Goal: Task Accomplishment & Management: Use online tool/utility

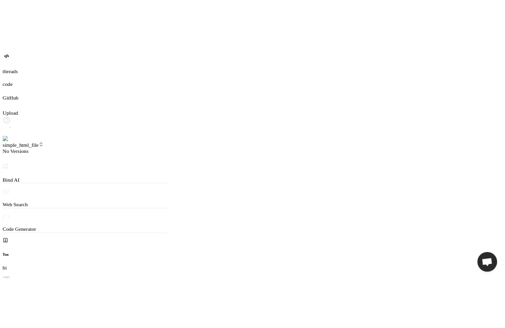
scroll to position [344, 0]
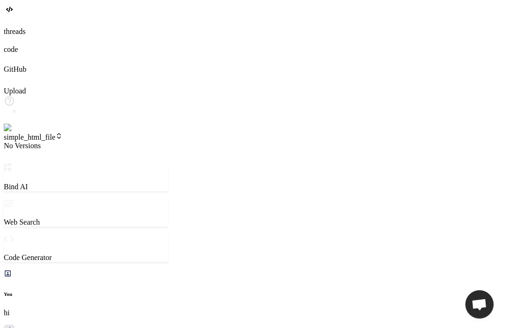
type textarea "x"
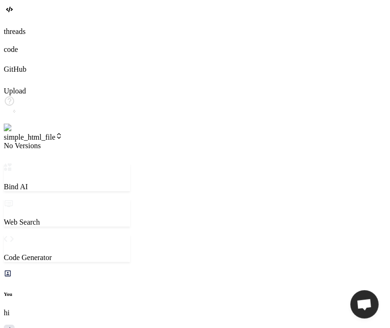
scroll to position [366, 0]
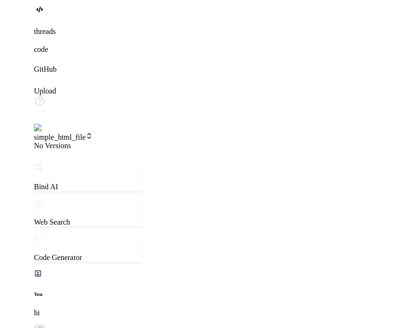
scroll to position [451, 0]
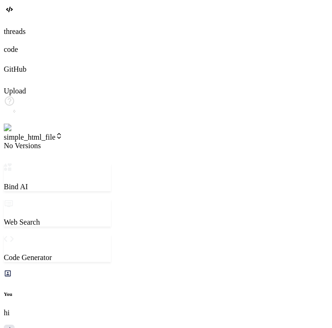
click at [41, 142] on span "No Versions" at bounding box center [22, 146] width 37 height 8
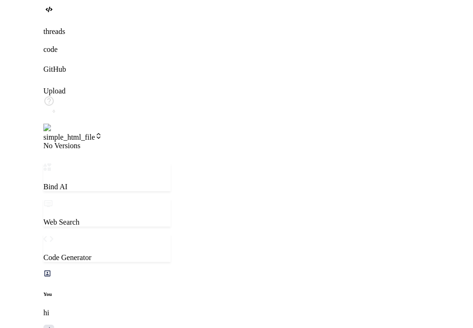
scroll to position [398, 0]
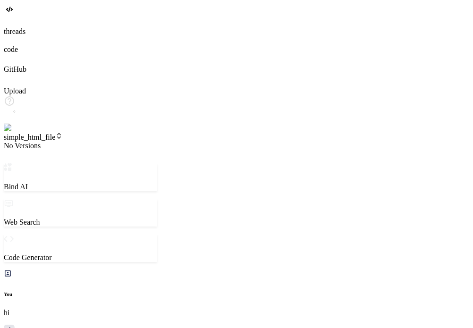
type textarea "x"
click at [41, 142] on span "No Versions" at bounding box center [22, 146] width 37 height 8
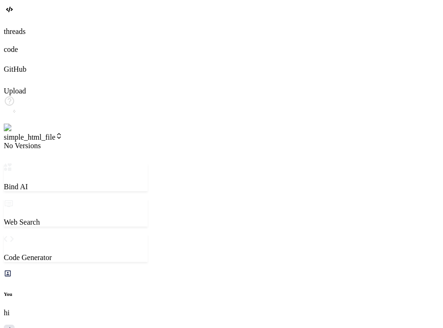
scroll to position [392, 0]
click at [12, 25] on icon at bounding box center [8, 21] width 8 height 8
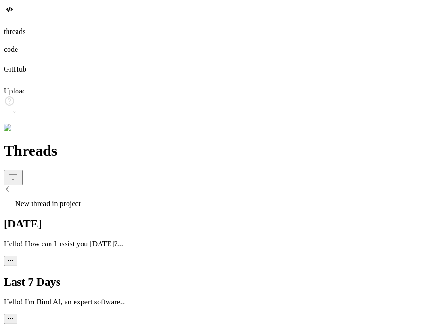
click at [81, 200] on span "New thread in project" at bounding box center [48, 204] width 66 height 8
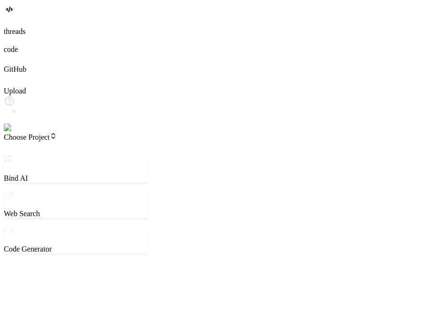
scroll to position [398, 0]
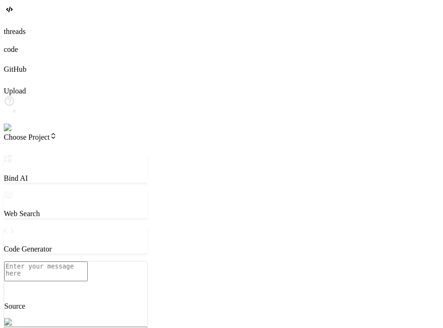
click at [69, 262] on textarea at bounding box center [45, 271] width 83 height 20
type textarea "x"
type textarea "c"
type textarea "x"
type textarea "cr"
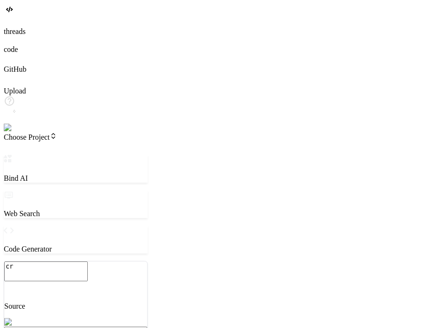
type textarea "x"
type textarea "cre"
type textarea "x"
type textarea "creat"
type textarea "x"
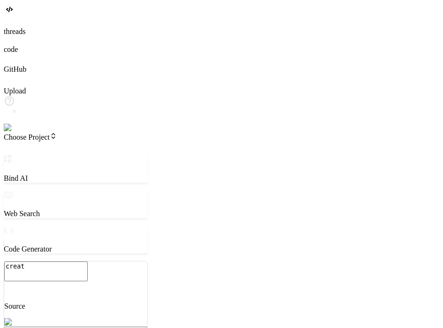
type textarea "create"
type textarea "x"
type textarea "create"
type textarea "x"
type textarea "create a"
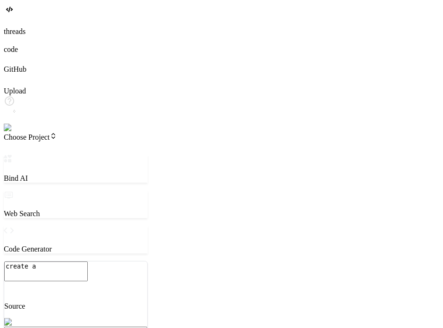
type textarea "x"
type textarea "create a"
type textarea "x"
type textarea "create a s"
type textarea "x"
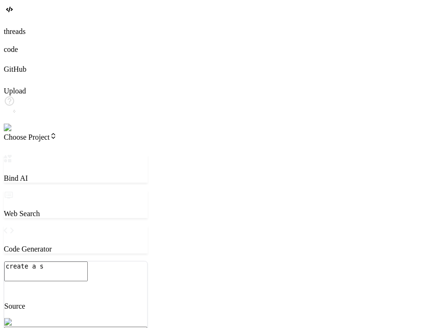
type textarea "create a si"
type textarea "x"
type textarea "create a sim"
type textarea "x"
type textarea "create a simp"
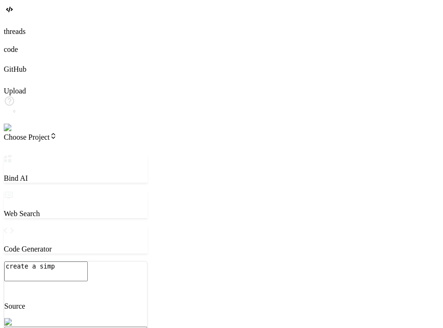
type textarea "x"
type textarea "create a simpl"
type textarea "x"
type textarea "create a simple"
type textarea "x"
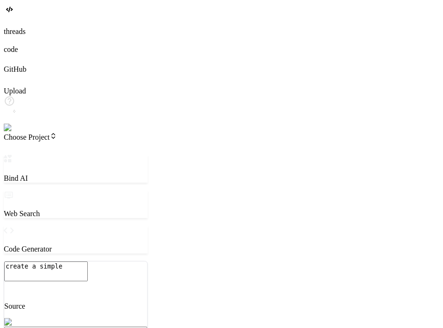
type textarea "create a simple h"
type textarea "x"
type textarea "create a simple ht"
type textarea "x"
type textarea "create a simple htm"
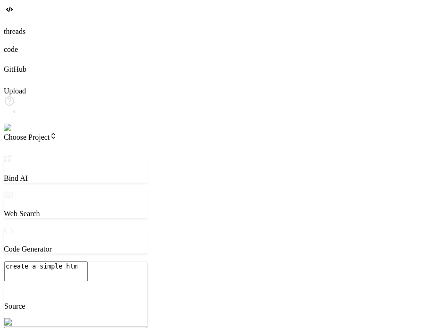
type textarea "x"
type textarea "create a simple html"
type textarea "x"
type textarea "create a simple html"
type textarea "x"
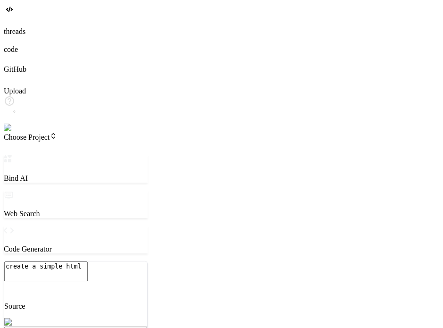
type textarea "create a simple html f"
type textarea "x"
type textarea "create a simple html fi"
type textarea "x"
type textarea "create a simple html fil"
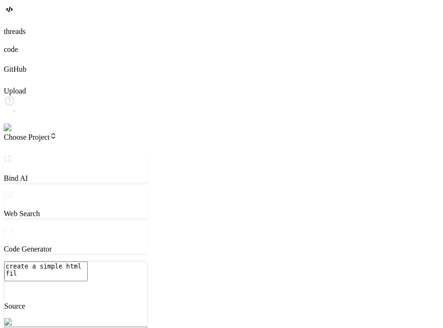
type textarea "x"
type textarea "create a simple html file"
type textarea "x"
type textarea "create a simple html file"
type textarea "x"
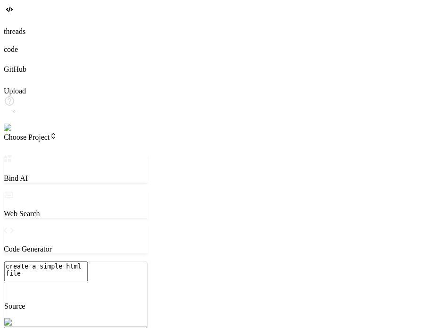
type textarea "create a simple html file w"
type textarea "x"
type textarea "create a simple html file wh"
type textarea "x"
type textarea "create a simple html file whi"
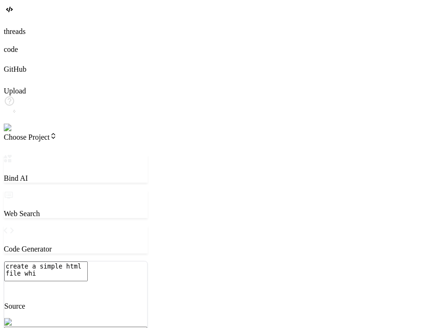
type textarea "x"
type textarea "create a simple html file whic"
type textarea "x"
type textarea "create a simple html file which"
type textarea "x"
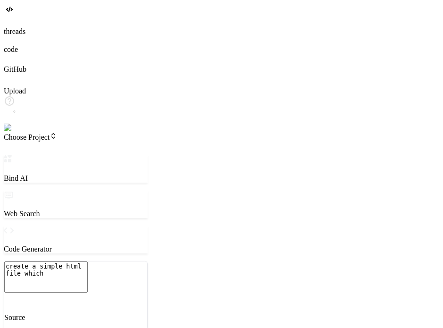
type textarea "create a simple html file which"
type textarea "x"
type textarea "create a simple html file which s"
type textarea "x"
type textarea "create a simple html file which sa"
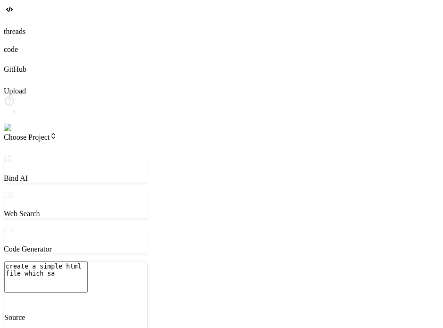
type textarea "x"
type textarea "create a simple html file which say"
type textarea "x"
type textarea "create a simple html file which say"
type textarea "x"
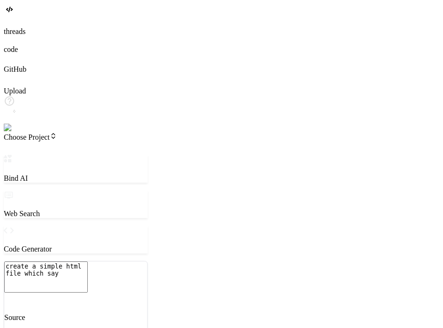
type textarea "create a simple html file which say v"
type textarea "x"
type textarea "create a simple html file which say ve"
type textarea "x"
type textarea "create a simple html file which say ver"
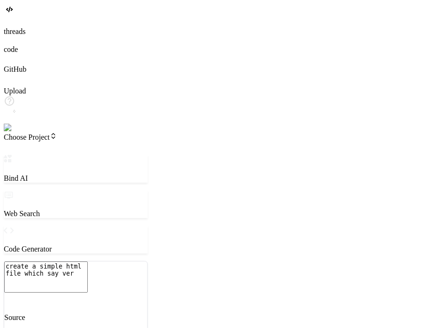
type textarea "x"
type textarea "create a simple html file which say vers"
type textarea "x"
type textarea "create a simple html file which say versi"
type textarea "x"
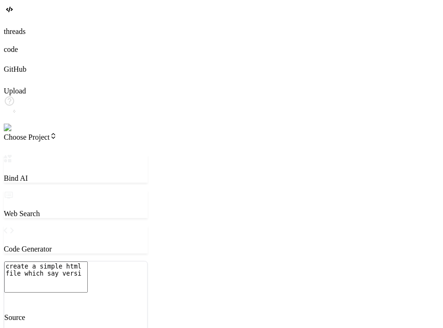
type textarea "create a simple html file which say versio"
type textarea "x"
type textarea "create a simple html file which say version"
type textarea "x"
type textarea "create a simple html file which say version"
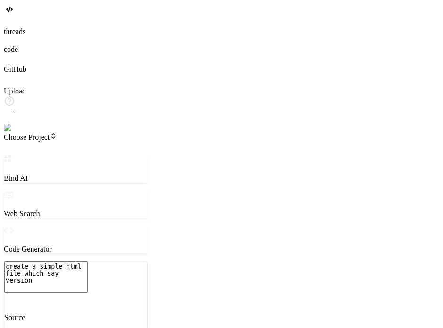
type textarea "x"
type textarea "create a simple html file which say version 1"
type textarea "x"
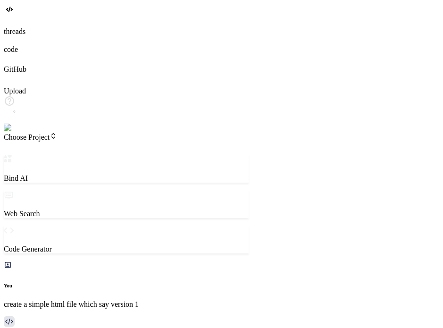
drag, startPoint x: 166, startPoint y: 108, endPoint x: 270, endPoint y: 106, distance: 104.3
click at [249, 155] on div "Bind AI Web Search Created with Pixso. Code Generator You create a simple html …" at bounding box center [126, 307] width 245 height 305
type textarea "x"
type textarea "</body> </html>"
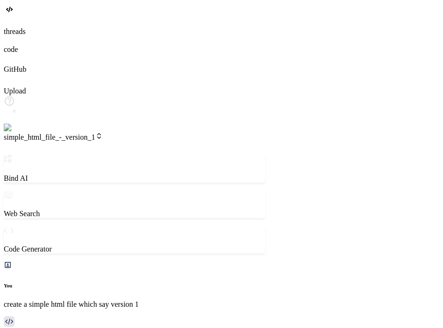
scroll to position [443, 0]
type textarea "x"
type textarea "rsion 1</h1> </body> </html>"
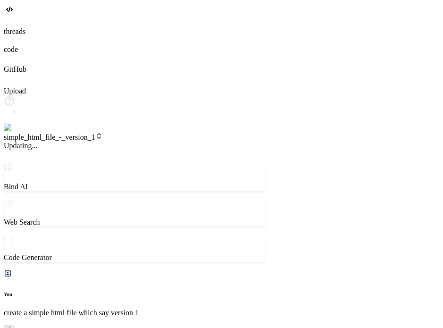
scroll to position [9, 0]
type textarea "x"
type textarea "n"
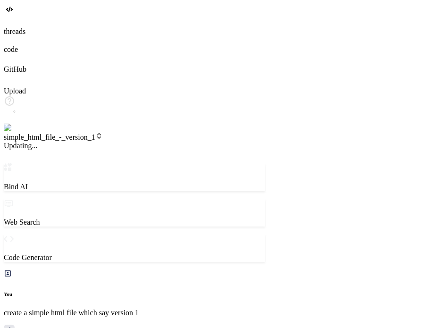
type textarea "x"
type textarea "no"
type textarea "x"
type textarea "now"
type textarea "x"
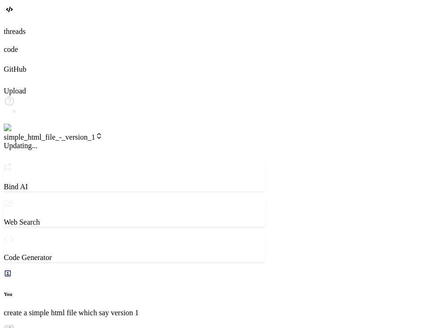
type textarea "now"
type textarea "x"
type textarea "now c"
type textarea "x"
type textarea "now chan"
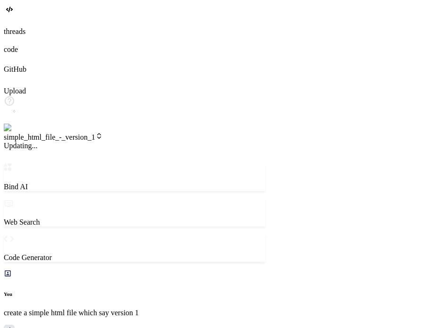
type textarea "x"
type textarea "now chang"
type textarea "x"
type textarea "now change"
type textarea "x"
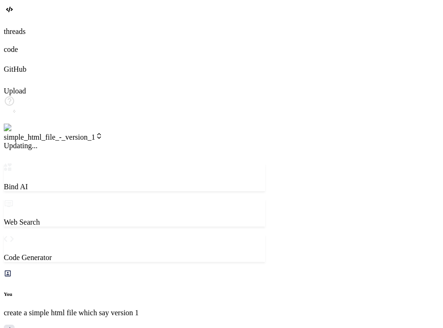
type textarea "now change"
type textarea "x"
type textarea "now change i"
type textarea "x"
type textarea "now change it"
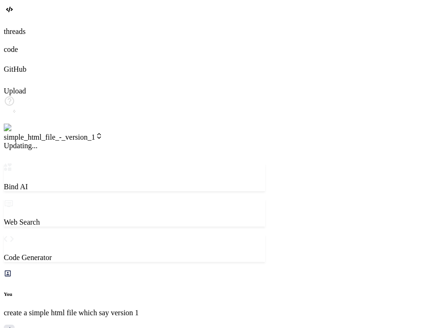
type textarea "x"
type textarea "now change its"
type textarea "x"
type textarea "now change its"
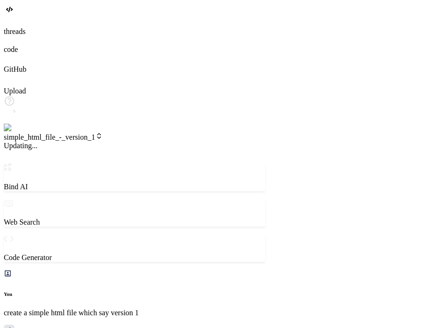
type textarea "x"
type textarea "now change its g"
type textarea "x"
type textarea "now change its ge"
type textarea "x"
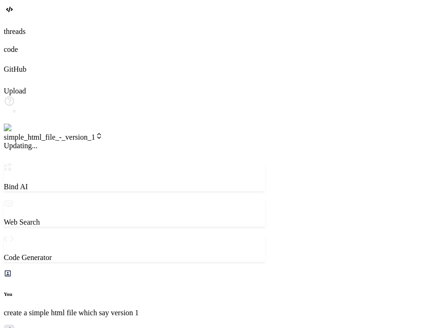
type textarea "now change its gea"
type textarea "x"
type textarea "now change its gead"
type textarea "x"
type textarea "now change its geadin"
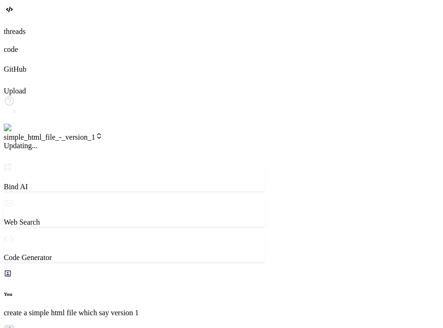
scroll to position [896, 0]
type textarea "x"
type textarea "now change its geading"
type textarea "x"
type textarea "now change its geading"
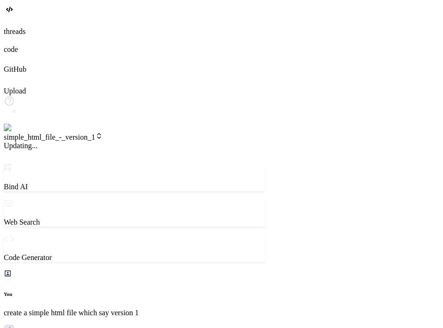
type textarea "x"
type textarea "now change its geading t"
type textarea "x"
type textarea "now change its geading to"
type textarea "x"
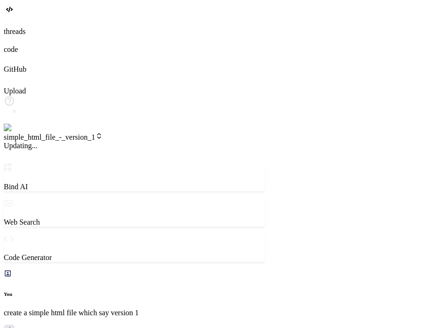
type textarea "now change its geading to"
type textarea "x"
type textarea "now change its geading to v"
type textarea "x"
type textarea "now change its geading to ve"
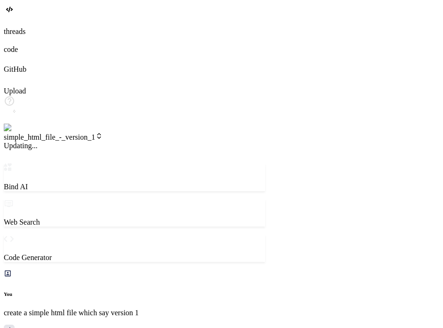
type textarea "x"
type textarea "now change its geading to ver"
type textarea "x"
type textarea "now change its geading to vers"
type textarea "x"
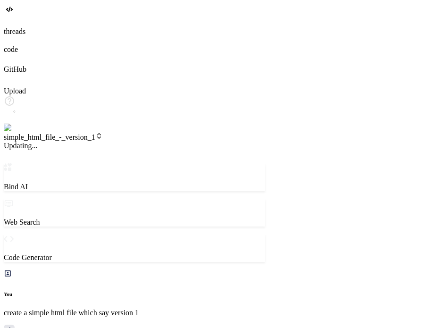
type textarea "now change its geading to versi"
type textarea "x"
type textarea "now change its geading to versio"
type textarea "x"
type textarea "now change its geading to versiob"
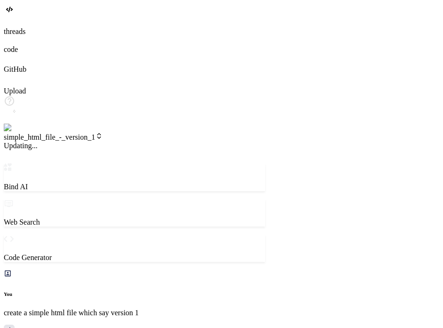
type textarea "x"
type textarea "now change its geading to versiobn"
type textarea "x"
type textarea "now change its geading to versiobn"
type textarea "x"
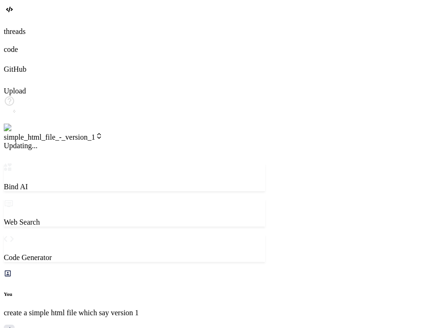
type textarea "now change its geading to versiobn"
type textarea "x"
type textarea "now change its geading to versiob"
type textarea "x"
type textarea "now change its geading to versio"
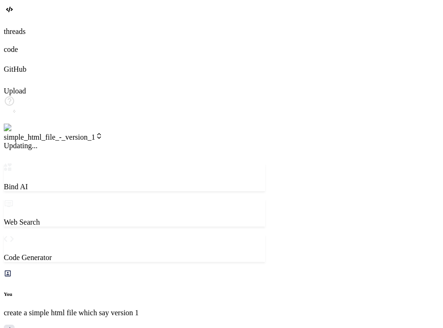
type textarea "x"
type textarea "now change its geading to version"
type textarea "x"
type textarea "now change its geading to version"
type textarea "x"
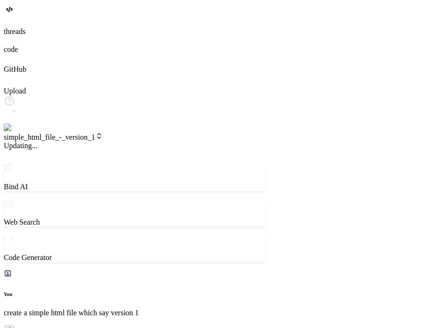
type textarea "now change its geading to version 2"
type textarea "x"
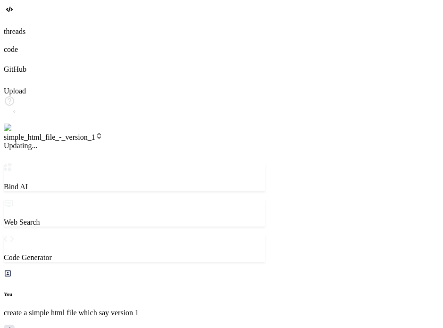
type textarea "now change its geading to version 2"
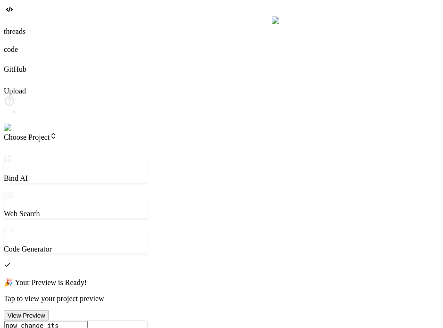
scroll to position [9, 0]
type textarea "x"
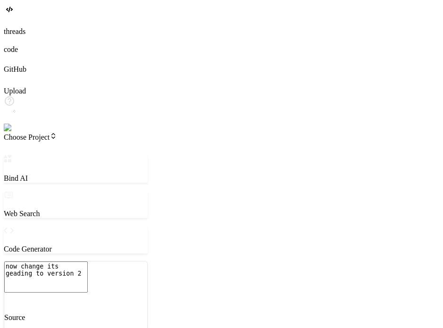
type textarea "x"
click at [12, 132] on img at bounding box center [17, 128] width 26 height 8
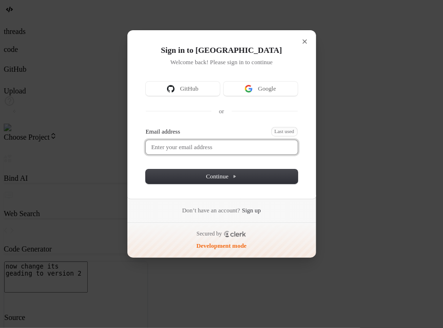
click at [232, 143] on input "Email address" at bounding box center [222, 147] width 152 height 14
click at [146, 127] on button "submit" at bounding box center [150, 128] width 8 height 3
type input "testbind3@mailinator.com"
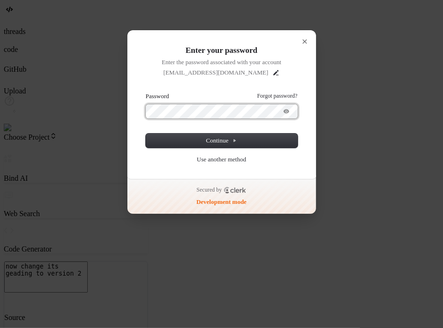
click at [146, 92] on button "submit" at bounding box center [150, 93] width 8 height 3
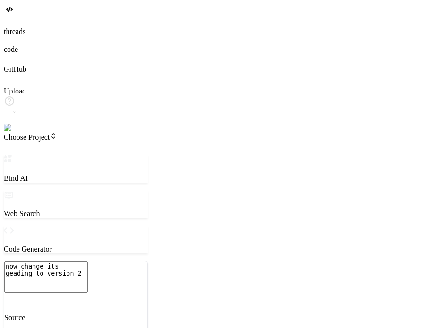
click at [57, 133] on span "Choose Project" at bounding box center [30, 137] width 53 height 8
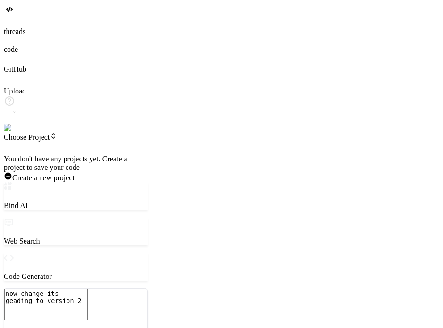
click at [64, 155] on div at bounding box center [76, 155] width 144 height 0
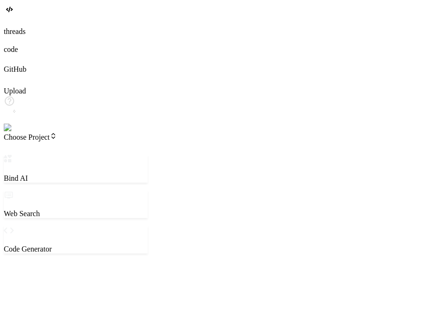
click at [57, 133] on span "Choose Project" at bounding box center [30, 137] width 53 height 8
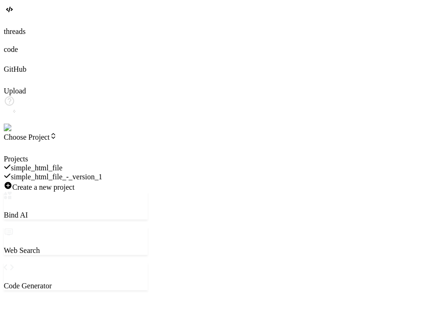
click at [100, 172] on div "simple_html_file_-_version_1" at bounding box center [76, 176] width 144 height 9
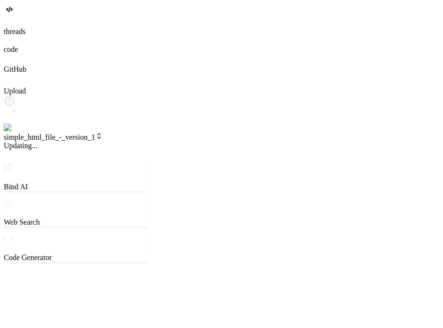
scroll to position [9, 0]
click at [88, 272] on textarea "now change its geading to version 2" at bounding box center [45, 280] width 83 height 20
type textarea "x"
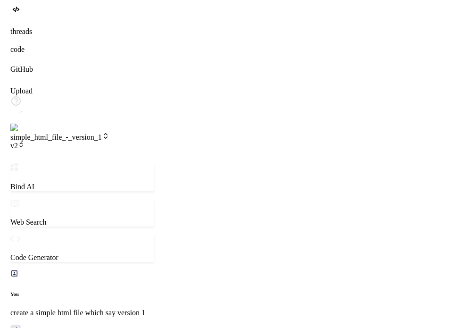
scroll to position [380, 0]
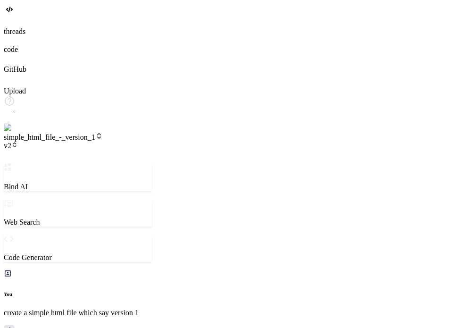
type textarea "x"
type textarea "<!DOCTYPE html> <html lang="en"> <head> <meta charset="UTF-8"> <meta name="view…"
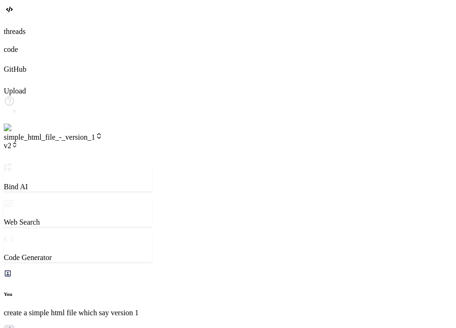
drag, startPoint x: 163, startPoint y: 120, endPoint x: 41, endPoint y: 125, distance: 122.3
copy p "now change its geading to version 2"
paste textarea "now change its geading to version 2"
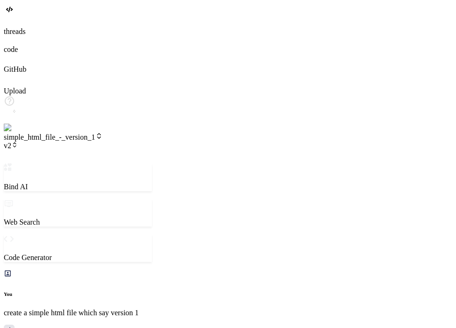
type textarea "x"
type textarea "now change its geading to version 2"
type textarea "x"
type textarea "now change its geading to version"
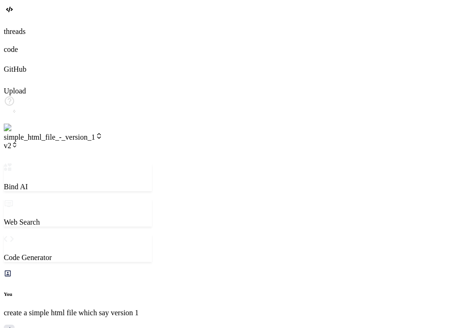
type textarea "x"
type textarea "now change its geading to version 3"
type textarea "x"
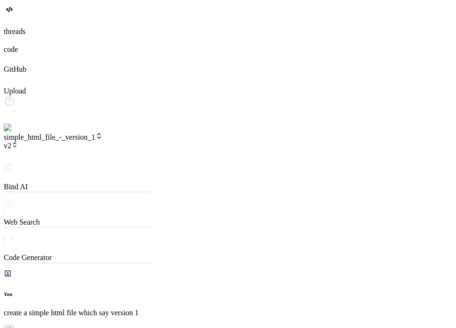
type textarea "<h1>Version 3</h1> </body> </html>"
paste textarea "now change its geading to version 2"
type textarea "x"
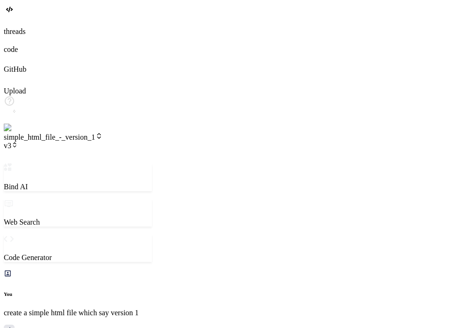
type textarea "now change its geading to version 2"
type textarea "x"
type textarea "now change its geading to version"
type textarea "x"
type textarea "now change its geading to version 4"
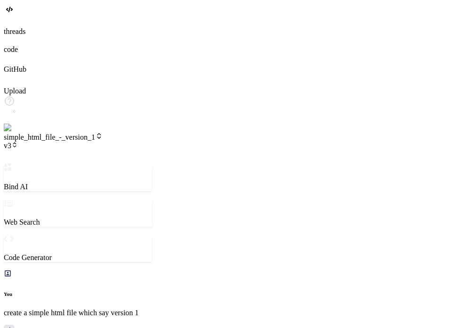
type textarea "x"
click at [18, 142] on span "v3" at bounding box center [11, 146] width 14 height 8
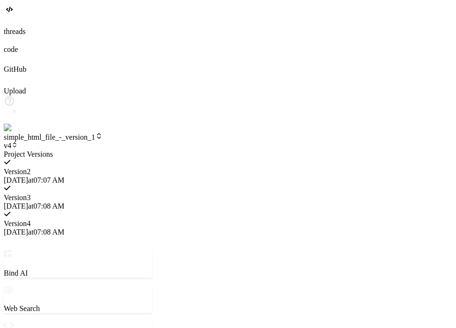
click at [64, 202] on span "10/9/2025 at 07:08 AM" at bounding box center [34, 206] width 60 height 8
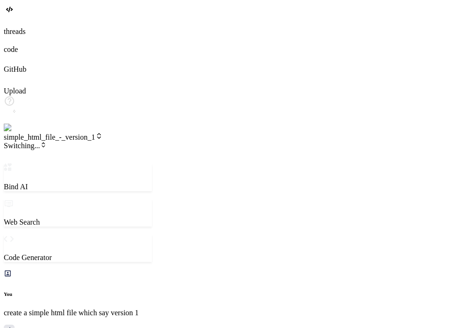
scroll to position [503, 0]
paste textarea "now change its geading to version 2"
type textarea "x"
type textarea "now change its geading to version 2"
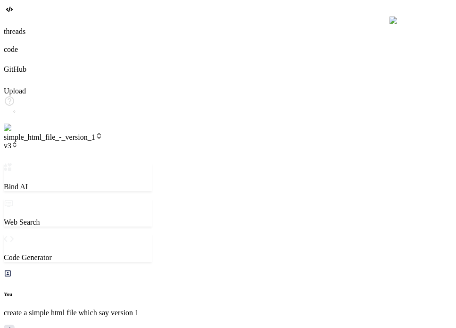
scroll to position [760, 0]
type textarea "x"
type textarea "now change its geading to sversion 2"
type textarea "x"
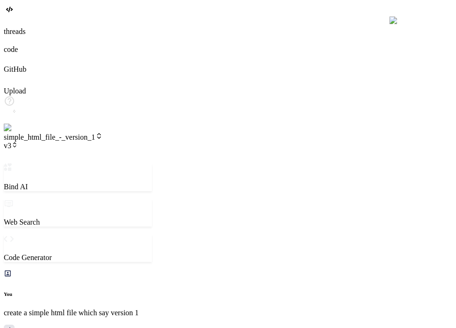
type textarea "now change its geading to suversion 2"
type textarea "x"
type textarea "now change its geading to subversion 2"
type textarea "x"
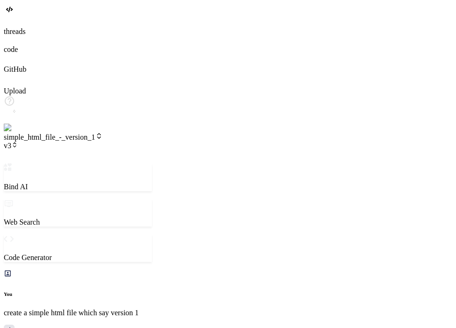
type textarea "now change its geading to subversion"
type textarea "x"
type textarea "now change its geading to subversion o"
type textarea "x"
type textarea "now change its geading to subversion of"
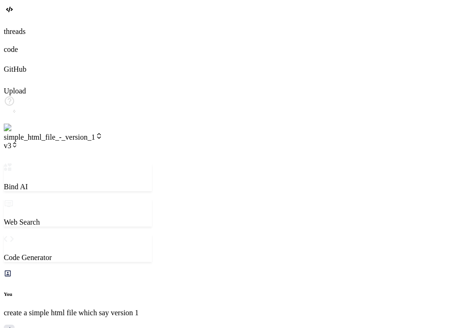
type textarea "x"
type textarea "now change its geading to subversion of"
type textarea "x"
type textarea "now change its geading to subversion of 3"
type textarea "x"
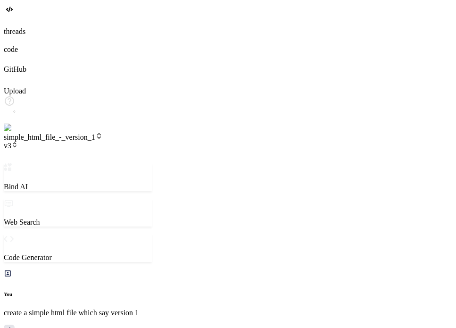
type textarea "now change its geading to subversion of 3"
click at [18, 142] on span "v3" at bounding box center [11, 146] width 14 height 8
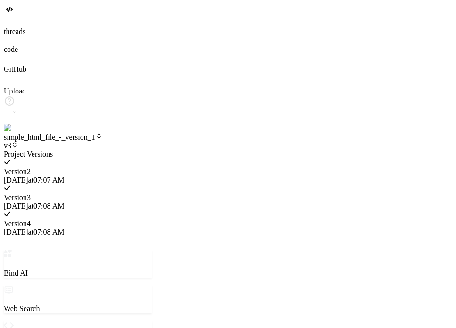
scroll to position [869, 0]
drag, startPoint x: 149, startPoint y: 10, endPoint x: 144, endPoint y: 220, distance: 209.5
click at [144, 150] on div at bounding box center [78, 150] width 148 height 0
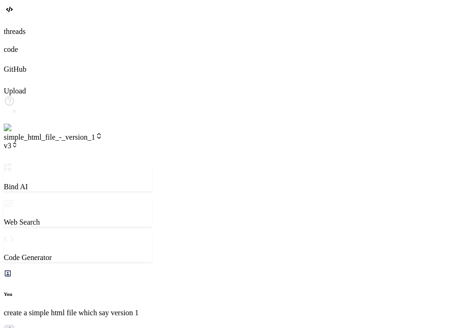
scroll to position [1114, 0]
type textarea "x"
type textarea "now change its geading to subversion of 3"
type textarea "x"
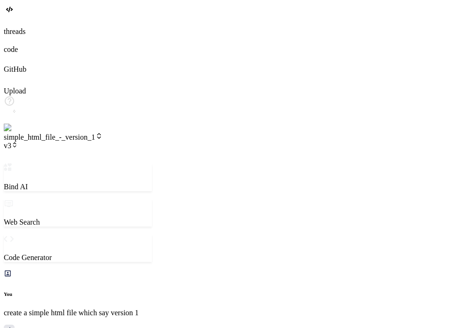
type textarea "now change its geading to subversion o of 3"
type textarea "x"
type textarea "now change its geading to subversion on of 3"
type textarea "x"
type textarea "now change its geading to subversion one of 3"
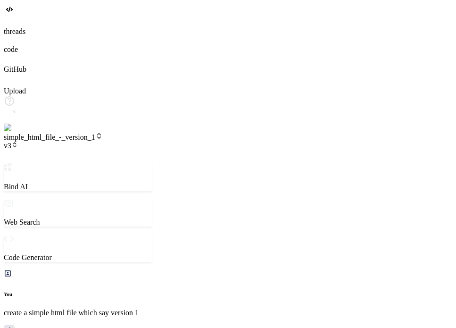
type textarea "x"
type textarea "now change its geading to subversion one \ of 3"
type textarea "x"
click at [152, 132] on header "simple_html_file_-_version_1 v3.3.0 Created with Pixso." at bounding box center [78, 147] width 148 height 31
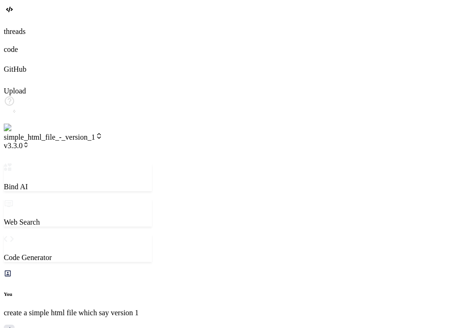
click at [29, 142] on span "v3.3.0" at bounding box center [16, 146] width 25 height 8
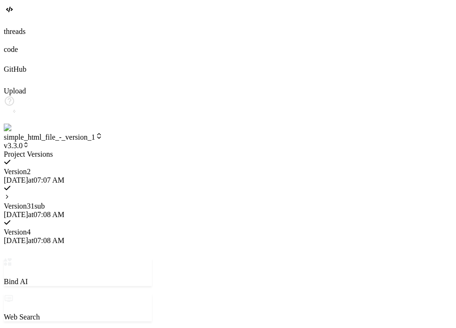
click at [10, 193] on icon at bounding box center [7, 196] width 7 height 7
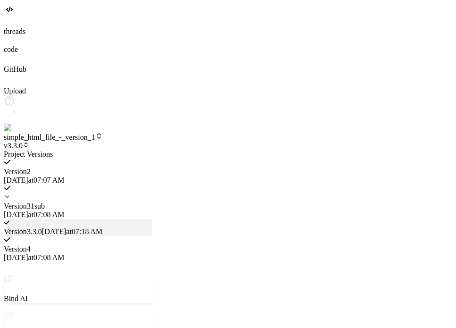
click at [10, 193] on icon at bounding box center [7, 196] width 7 height 7
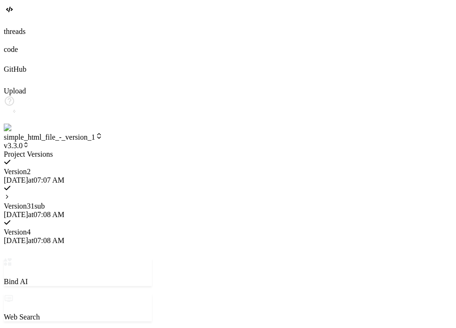
type textarea "x"
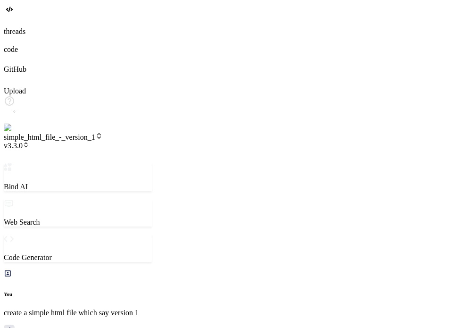
scroll to position [353, 0]
click at [150, 132] on header "simple_html_file_-_version_1 v3.3.0 Created with Pixso." at bounding box center [78, 147] width 148 height 31
click at [29, 142] on span "v3.3.0" at bounding box center [16, 146] width 25 height 8
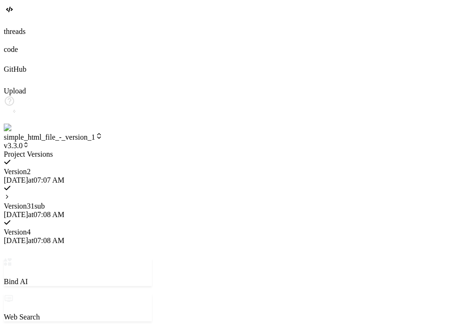
click at [10, 193] on icon at bounding box center [7, 196] width 7 height 7
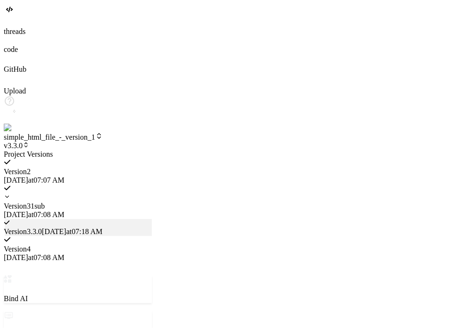
click at [132, 150] on div at bounding box center [78, 150] width 148 height 0
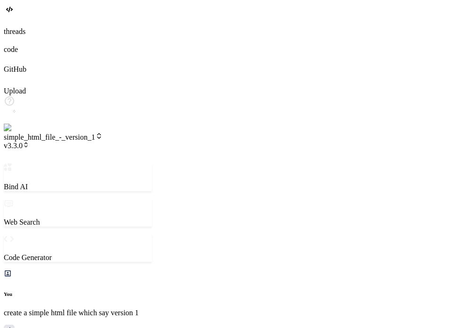
paste textarea "now change its geading to version 2"
type textarea "x"
type textarea "now change its geading to version 2"
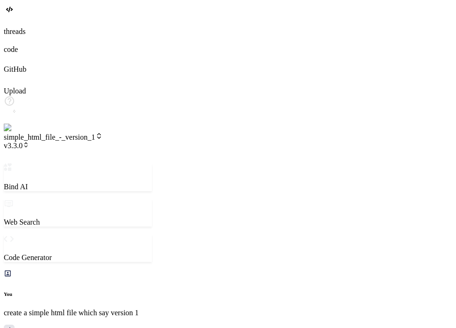
type textarea "x"
type textarea "now change its geading to version"
type textarea "x"
type textarea "now change its geading to version"
type textarea "x"
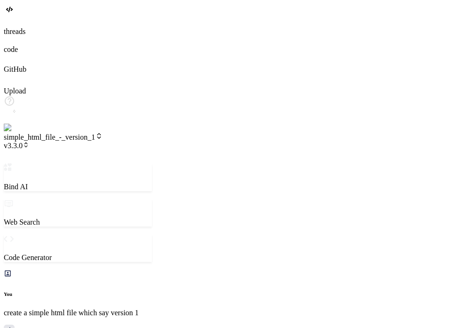
type textarea "now change its geading to versio"
type textarea "x"
type textarea "now change its geading to versi"
type textarea "x"
type textarea "now change its geading to vers"
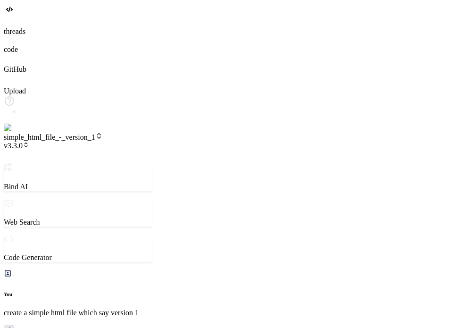
type textarea "x"
type textarea "now change its geading to ver"
type textarea "x"
type textarea "now change its geading to ve"
type textarea "x"
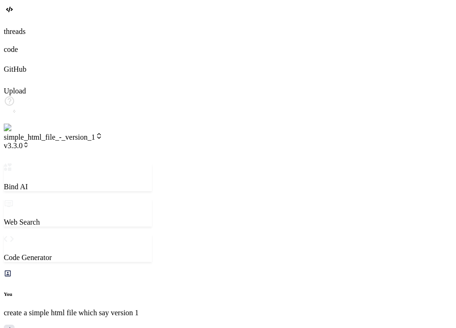
type textarea "now change its geading to"
type textarea "x"
type textarea "now change its geading to"
type textarea "x"
type textarea "now change its geading to"
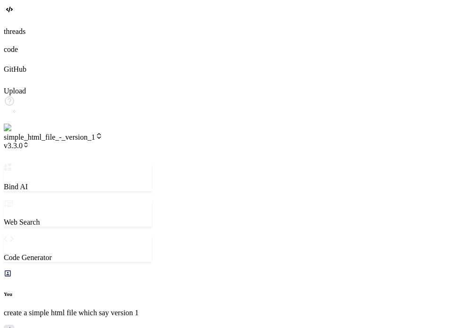
type textarea "x"
type textarea "now change its geading to s"
type textarea "x"
type textarea "now change its geading to su"
type textarea "x"
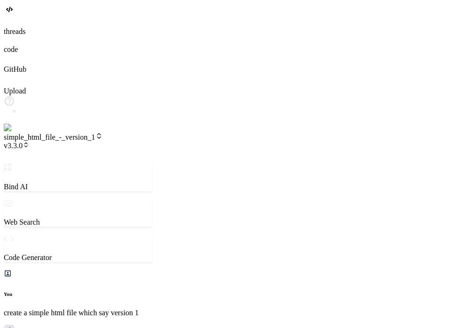
type textarea "now change its geading to sub"
type textarea "x"
type textarea "now change its geading to subv"
type textarea "x"
type textarea "now change its geading to subve"
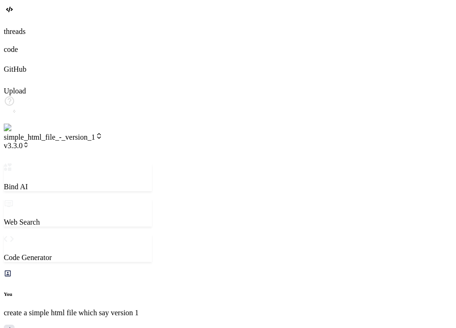
type textarea "x"
type textarea "now change its geading to subver"
type textarea "x"
type textarea "now change its geading to subvers"
type textarea "x"
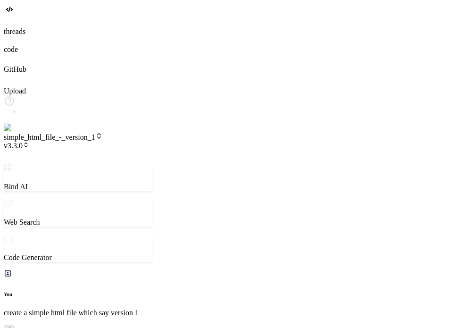
type textarea "now change its geading to subversi"
type textarea "x"
type textarea "now change its geading to subversio"
type textarea "x"
type textarea "now change its geading to subversion"
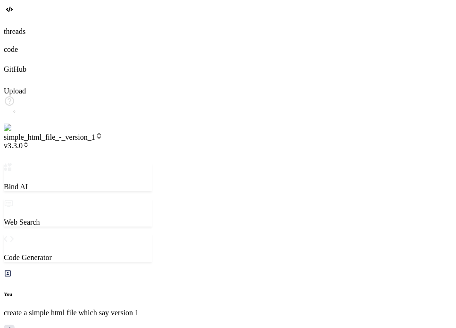
type textarea "x"
type textarea "now change its geading to subversion"
type textarea "x"
type textarea "now change its geading to subversion o"
type textarea "x"
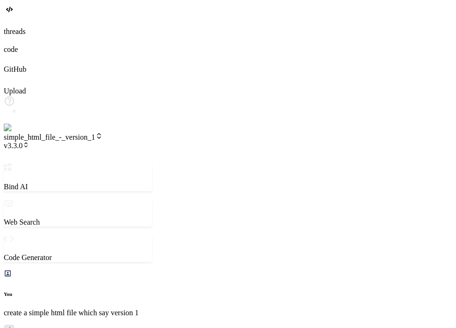
type textarea "now change its geading to subversion of"
type textarea "x"
type textarea "now change its geading to subversion of"
type textarea "x"
type textarea "now change its geading to subversion of 3"
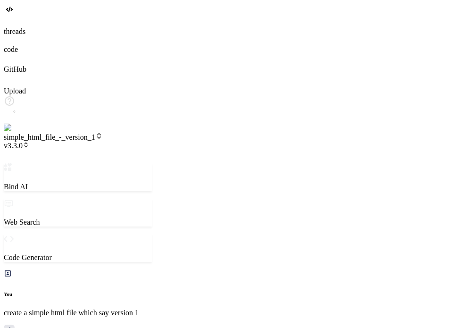
type textarea "x"
type textarea "now change its geading to subversion of 3"
type textarea "x"
type textarea "now change its geading to subversion of 3"
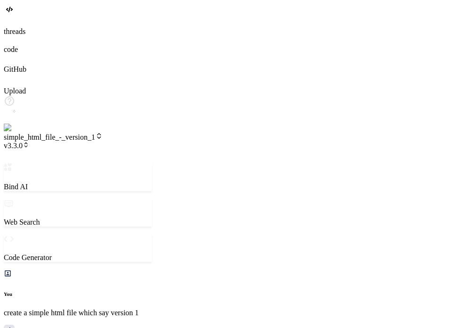
type textarea "x"
type textarea "now change its geading to subversion tof 3"
type textarea "x"
type textarea "now change its geading to subversion twof 3"
type textarea "x"
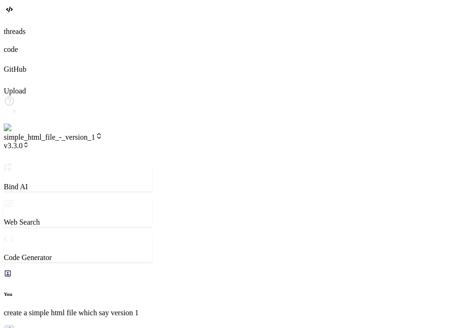
type textarea "now change its geading to subversion twoof 3"
type textarea "x"
type textarea "now change its geading to subversion two of 3"
type textarea "x"
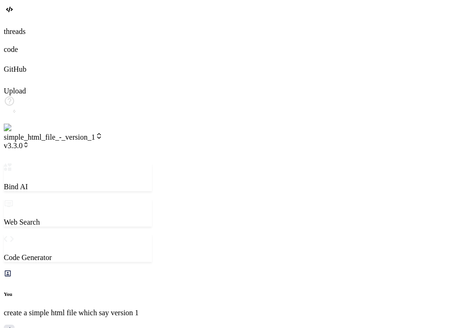
click at [29, 142] on span "v3.3.0" at bounding box center [16, 146] width 25 height 8
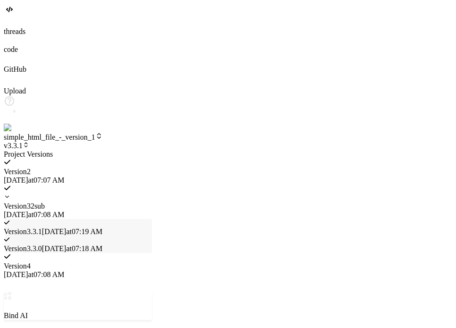
click at [100, 150] on div at bounding box center [78, 150] width 148 height 0
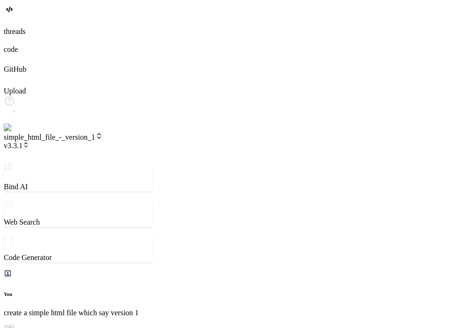
drag, startPoint x: 70, startPoint y: 121, endPoint x: 39, endPoint y: 109, distance: 33.6
copy p "now change its geading to subversion two of 3"
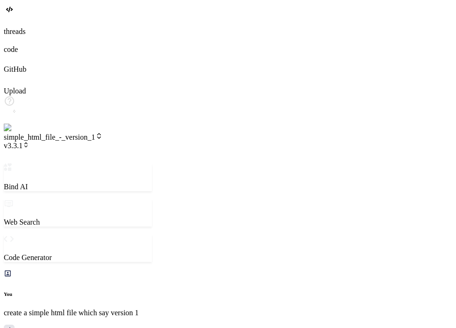
paste textarea "now change its geading to subversion two of 3"
type textarea "x"
type textarea "now change its geading to subversion two of 3"
type textarea "x"
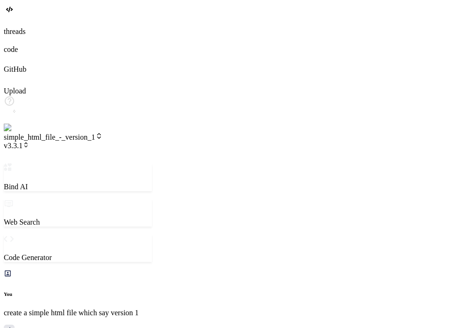
type textarea "now change its geading to subversion tw of 3"
type textarea "x"
type textarea "now change its geading to subversion t of 3"
type textarea "x"
type textarea "now change its geading to subversion th of 3"
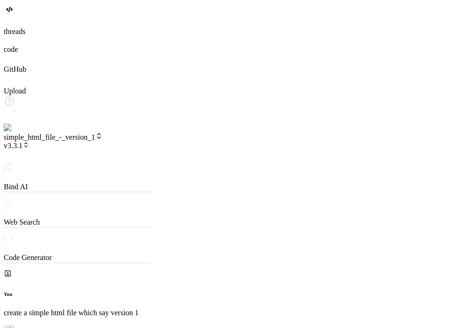
type textarea "x"
type textarea "now change its geading to subversion thr of 3"
type textarea "x"
type textarea "now change its geading to subversion thre of 3"
type textarea "x"
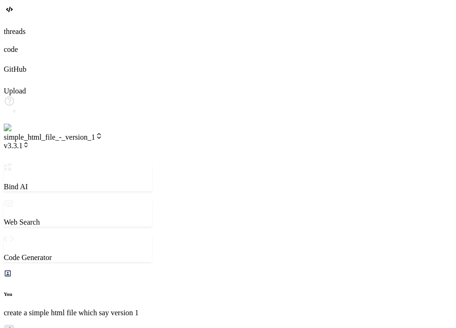
type textarea "now change its geading to subversion three of 3"
type textarea "x"
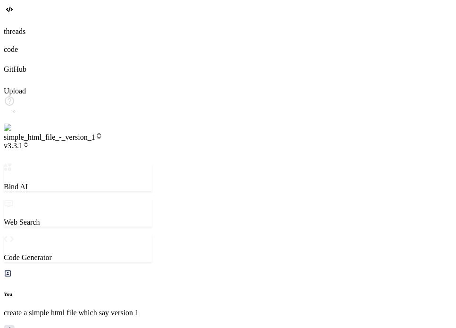
scroll to position [353, 0]
type textarea "<!DOCTYPE html> <html lang="en"> <head> <meta charset="UTF-8"> <meta name="view…"
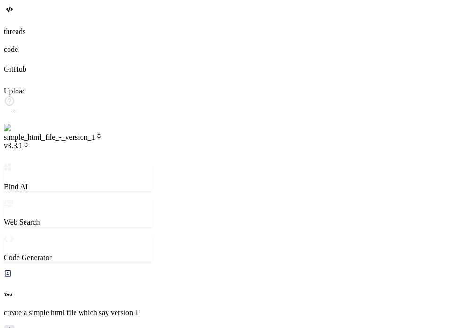
type textarea "x"
type textarea "<h1>subversion three of 3</h1> </body> </html>"
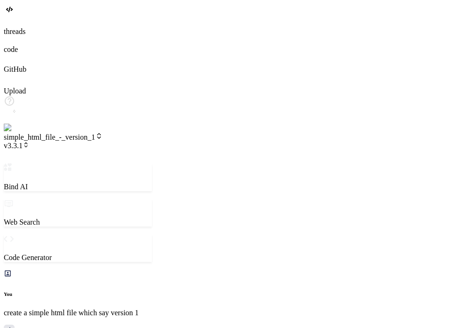
click at [29, 142] on span "v3.3.2" at bounding box center [16, 146] width 25 height 8
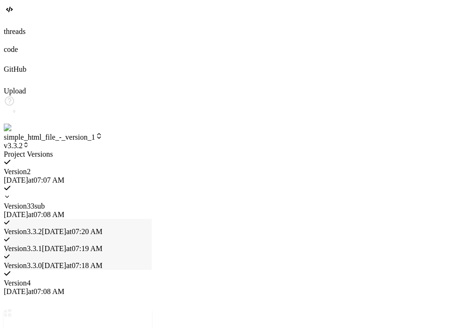
click at [91, 150] on div at bounding box center [78, 150] width 148 height 0
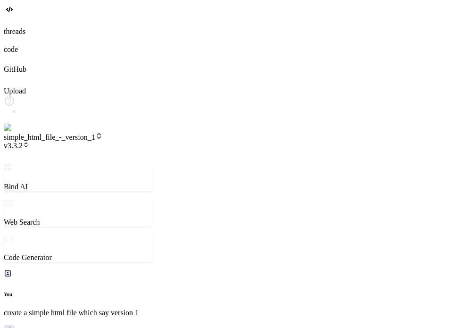
paste textarea "now change its geading to subversion two of 3"
type textarea "x"
type textarea "now change its geading to subversion two of 3"
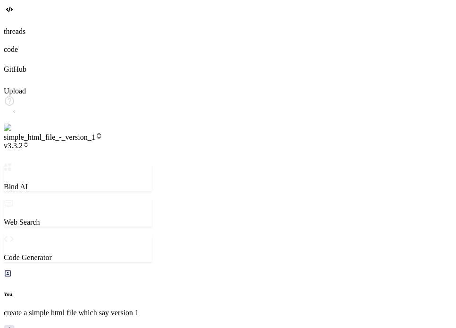
type textarea "x"
type textarea "now change its geading to subversion tw of 3"
type textarea "x"
type textarea "now change its geading to subversion t of 3"
type textarea "x"
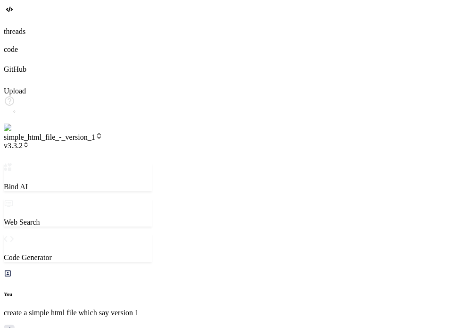
type textarea "now change its geading to subversion of 3"
type textarea "x"
type textarea "now change its geading to subversion d of 3"
type textarea "x"
type textarea "now change its geading to subversion do of 3"
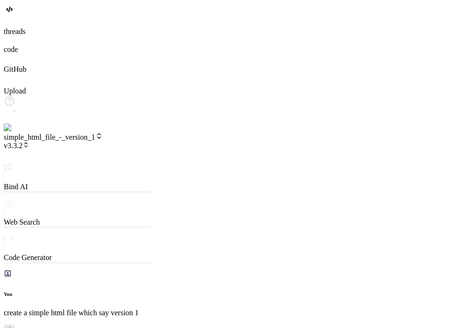
type textarea "x"
type textarea "now change its geading to subversion dou of 3"
type textarea "x"
type textarea "now change its geading to subversion dour of 3"
type textarea "x"
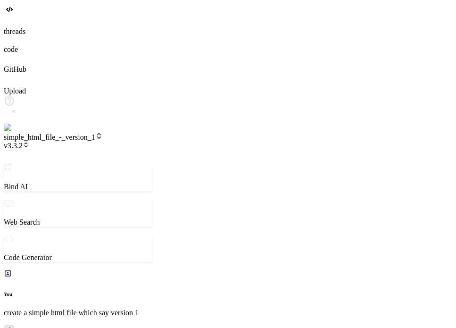
type textarea "now change its geading to subversion dou of 3"
type textarea "x"
type textarea "now change its geading to subversion do of 3"
type textarea "x"
type textarea "now change its geading to subversion d of 3"
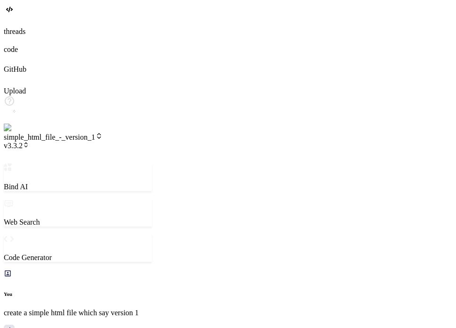
type textarea "x"
type textarea "now change its geading to subversion of 3"
type textarea "x"
type textarea "now change its geading to subversion f of 3"
type textarea "x"
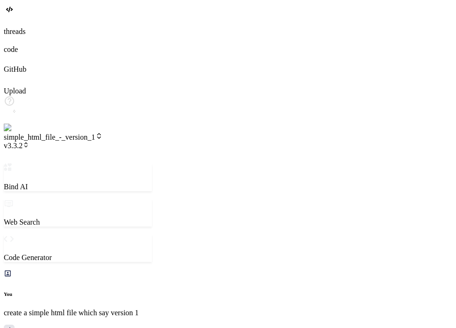
type textarea "now change its geading to subversion fo of 3"
type textarea "x"
type textarea "now change its geading to subversion fou of 3"
type textarea "x"
type textarea "now change its geading to subversion four of 3"
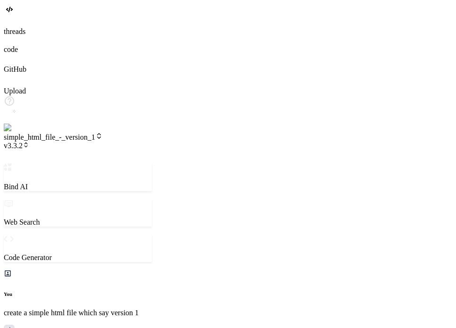
click at [29, 142] on span "v3.3.2" at bounding box center [16, 146] width 25 height 8
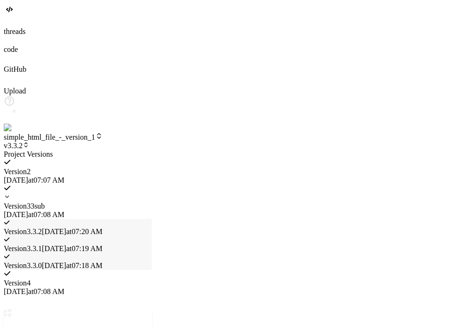
click at [133, 150] on div at bounding box center [78, 150] width 148 height 0
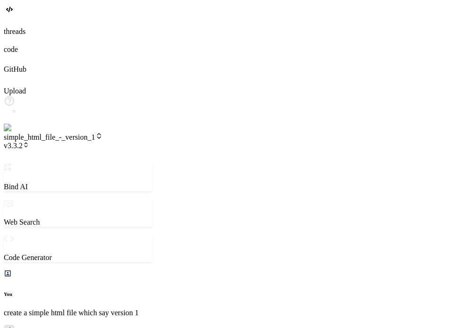
type textarea "x"
click at [29, 142] on span "v3.3.2" at bounding box center [16, 146] width 25 height 8
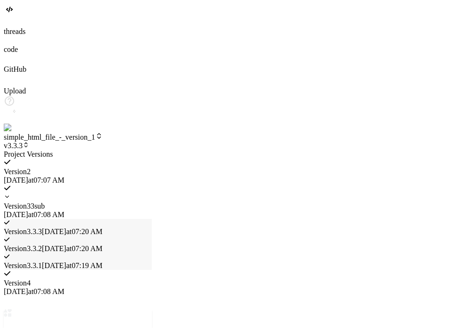
click at [119, 150] on div at bounding box center [78, 150] width 148 height 0
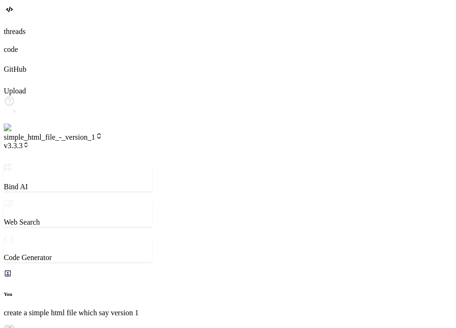
click at [29, 142] on span "v3.3.3" at bounding box center [16, 146] width 25 height 8
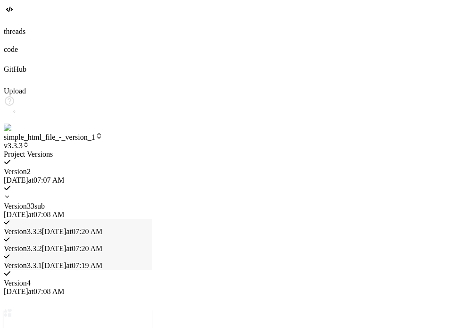
click at [152, 150] on div at bounding box center [78, 150] width 148 height 0
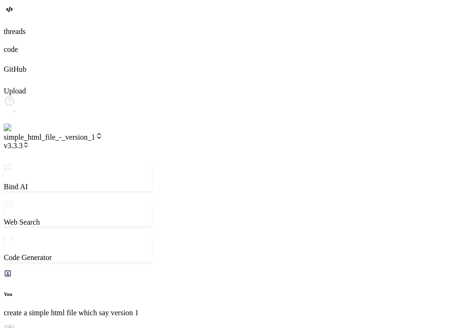
click at [29, 142] on span "v3.3.3" at bounding box center [16, 146] width 25 height 8
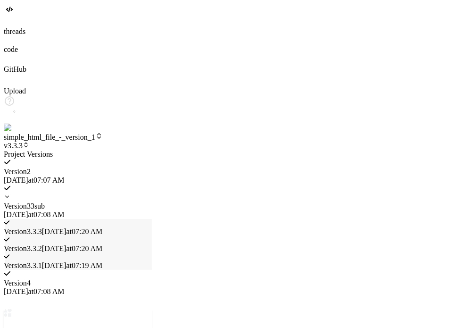
click at [152, 279] on div "Version 4" at bounding box center [78, 283] width 148 height 8
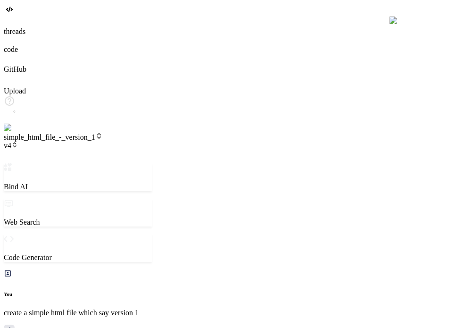
scroll to position [408, 0]
paste textarea "now change its geading to subversion two of 3"
type textarea "x"
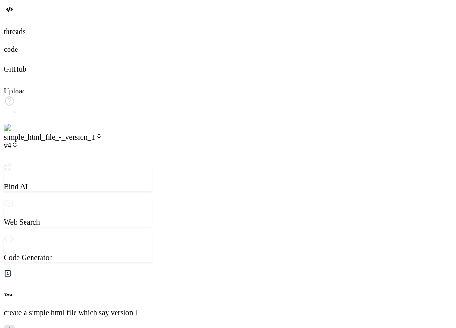
type textarea "now change its geading to subversion two of 3"
type textarea "x"
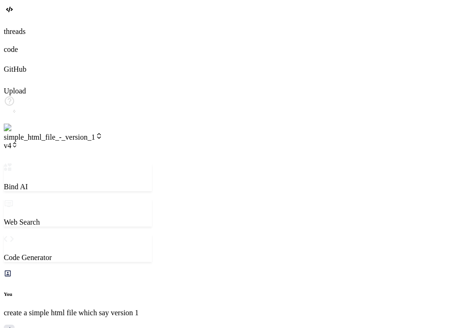
type textarea "v"
type textarea "x"
type textarea "ve"
type textarea "x"
type textarea "ver"
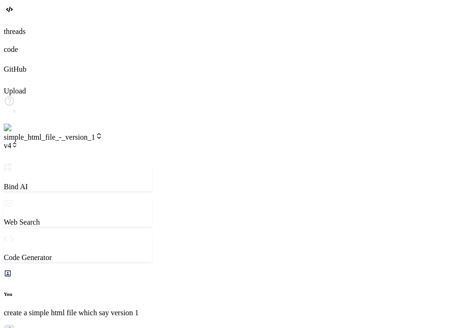
type textarea "x"
type textarea "vers"
type textarea "x"
type textarea "versi"
type textarea "x"
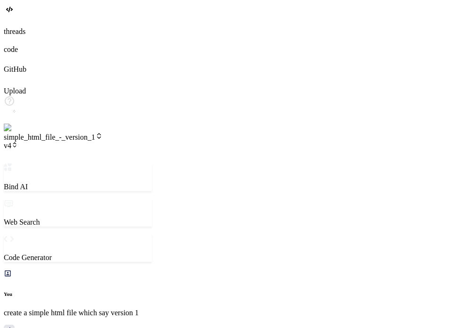
type textarea "versio"
type textarea "x"
type textarea "version"
type textarea "x"
type textarea "version"
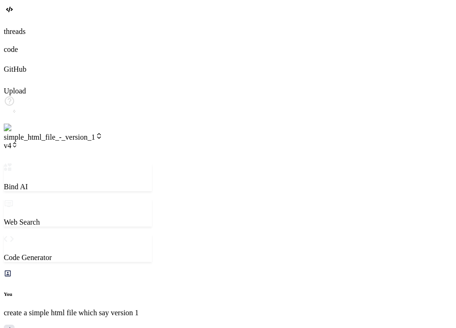
type textarea "x"
type textarea "version 5"
type textarea "x"
type textarea "version 5"
type textarea "x"
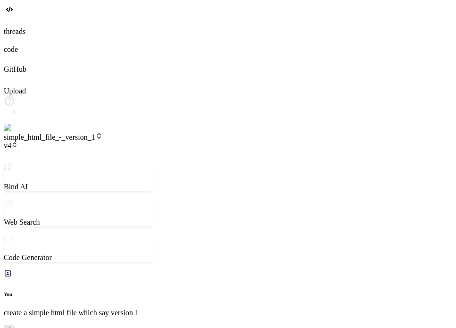
type textarea "version 5 n"
type textarea "x"
type textarea "version 5 no"
type textarea "x"
type textarea "version 5 now"
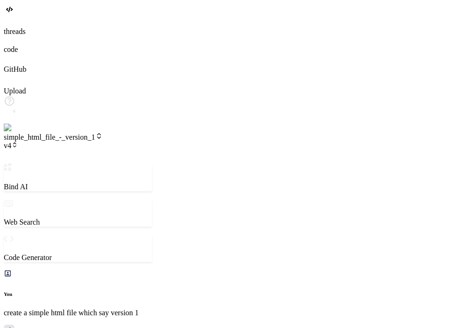
type textarea "x"
type textarea "version 5 now"
type textarea "x"
click at [18, 142] on span "v4" at bounding box center [11, 146] width 14 height 8
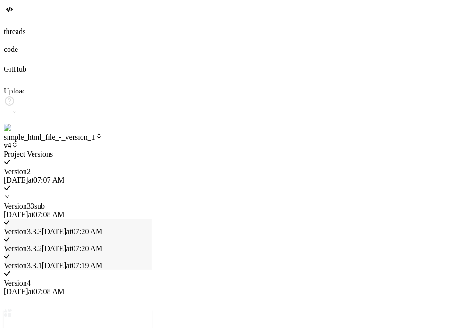
click at [151, 150] on div at bounding box center [78, 150] width 148 height 0
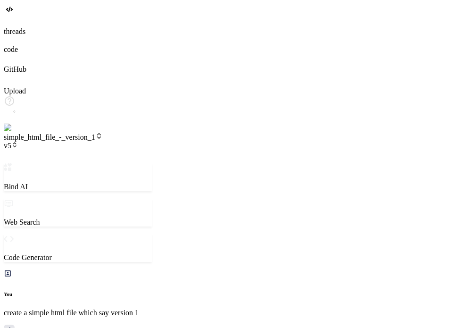
scroll to position [1400, 0]
click at [18, 142] on span "v5" at bounding box center [11, 146] width 14 height 8
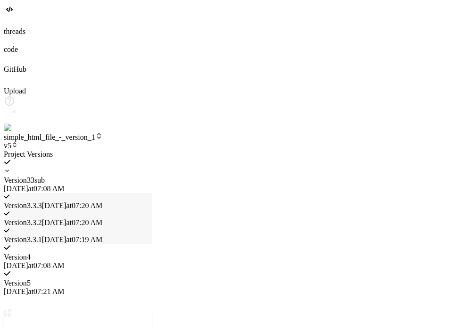
click at [80, 150] on div at bounding box center [78, 150] width 148 height 0
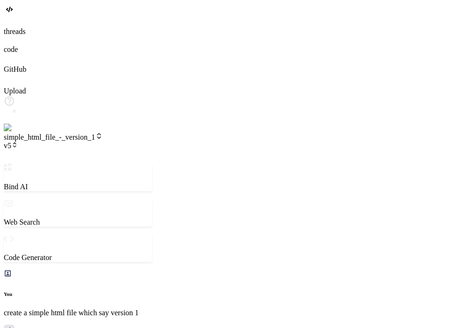
drag, startPoint x: 106, startPoint y: 125, endPoint x: 34, endPoint y: 120, distance: 72.3
click at [34, 163] on div "Bind AI Web Search Created with Pixso. Code Generator You create a simple html …" at bounding box center [78, 315] width 148 height 304
copy p "version 5 now"
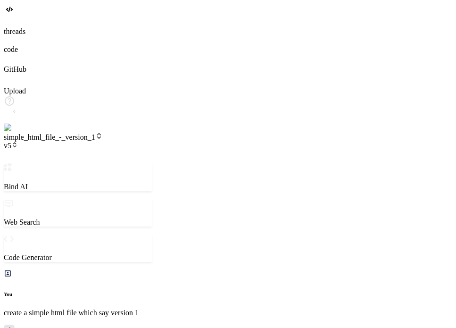
paste textarea "version 5 now"
type textarea "x"
type textarea "version 5 now"
type textarea "x"
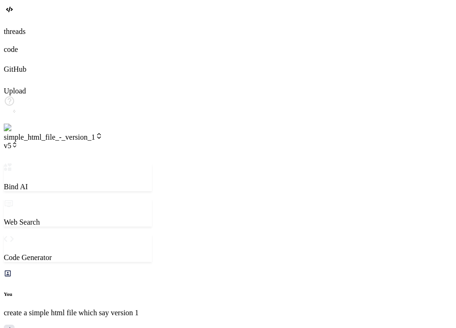
type textarea "version now"
type textarea "x"
type textarea "version 6 now"
type textarea "x"
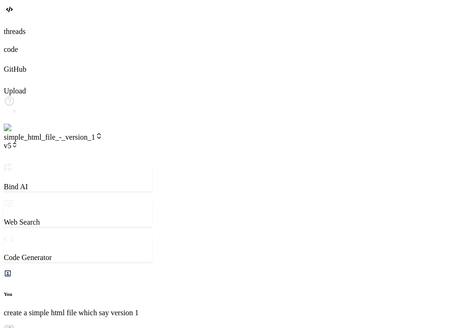
click at [18, 142] on icon at bounding box center [14, 145] width 7 height 7
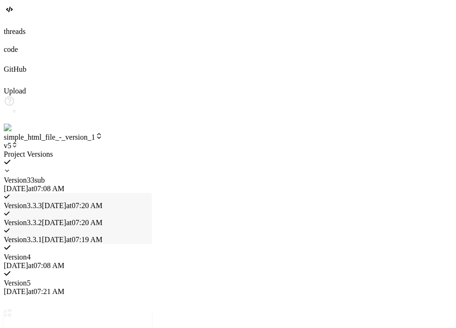
type textarea "x"
click at [152, 150] on div at bounding box center [78, 150] width 148 height 0
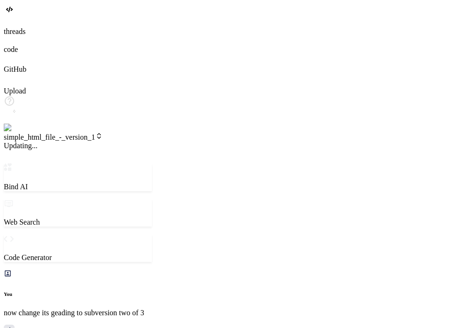
scroll to position [498, 0]
type textarea "x"
